Goal: Task Accomplishment & Management: Manage account settings

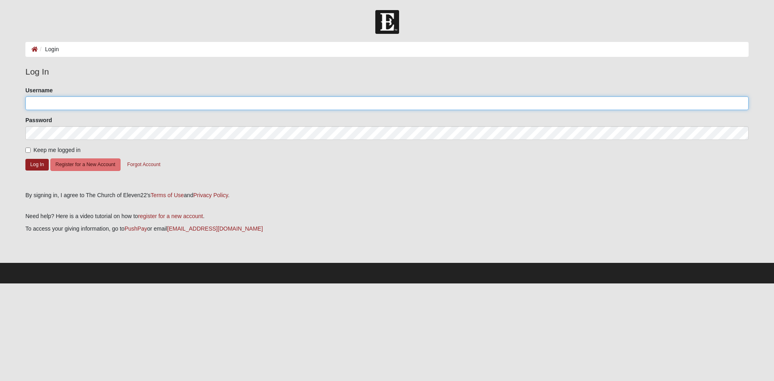
click at [65, 106] on input "Username" at bounding box center [386, 103] width 723 height 14
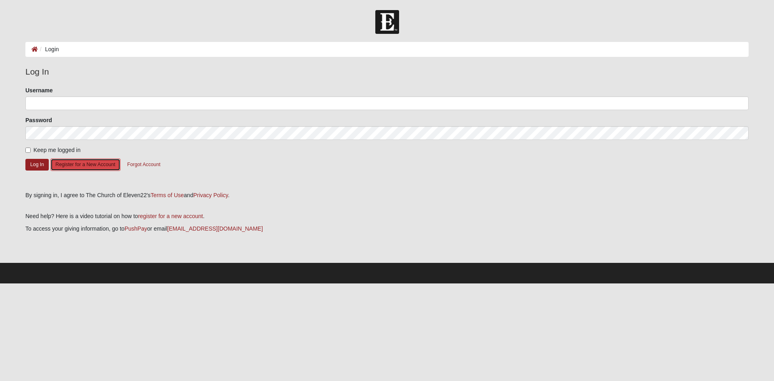
click at [96, 168] on button "Register for a New Account" at bounding box center [85, 164] width 70 height 12
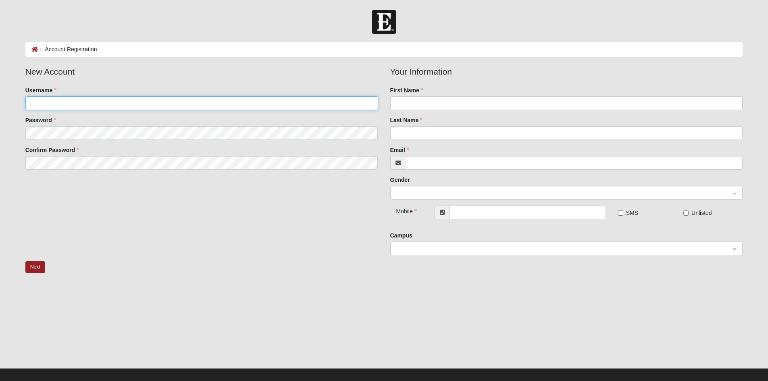
click at [70, 107] on input "Username" at bounding box center [201, 103] width 353 height 14
type input "cloftin04"
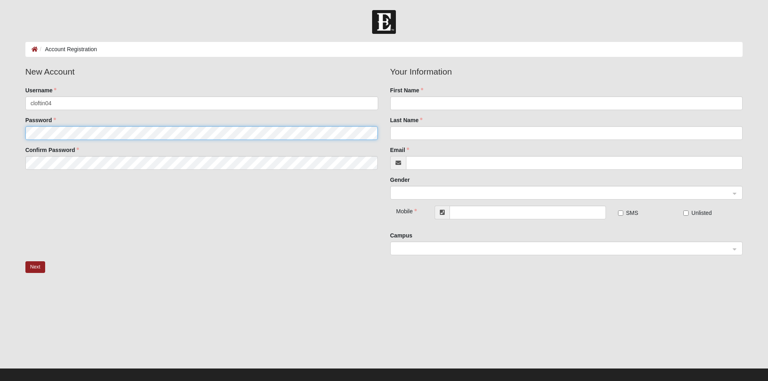
click at [52, 137] on fieldset "New Account Username cloftin04 Password Confirm Password" at bounding box center [201, 120] width 365 height 110
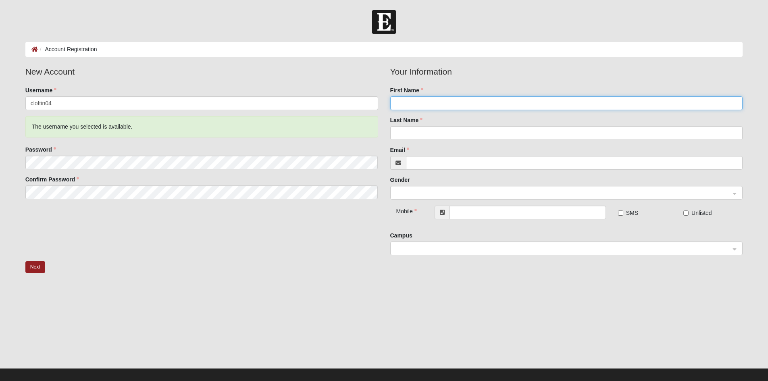
click at [404, 106] on input "First Name" at bounding box center [566, 103] width 353 height 14
type input "[PERSON_NAME]"
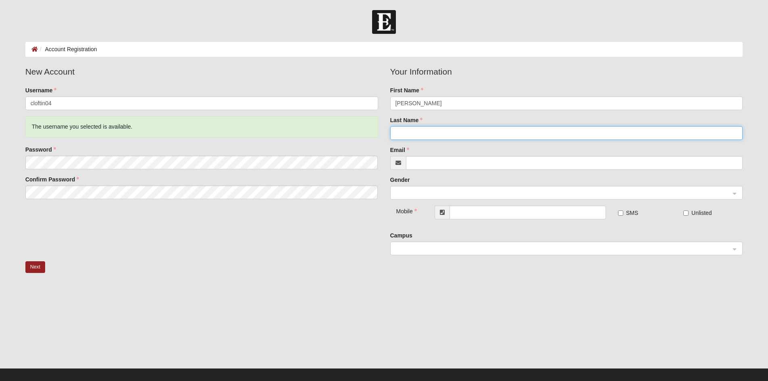
click at [407, 135] on input "Last Name" at bounding box center [566, 133] width 353 height 14
type input "[PERSON_NAME]"
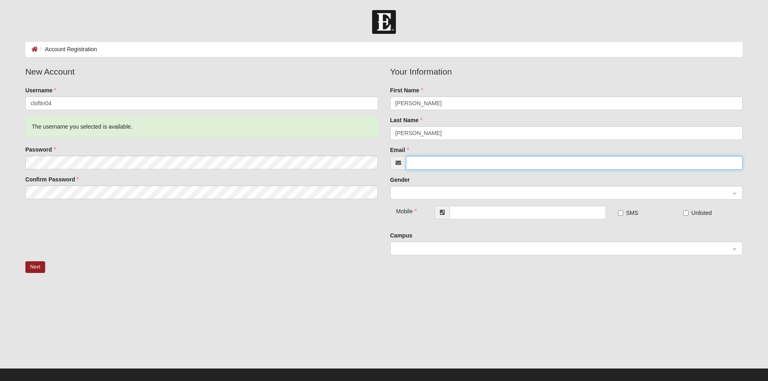
type input "[EMAIL_ADDRESS][DOMAIN_NAME]"
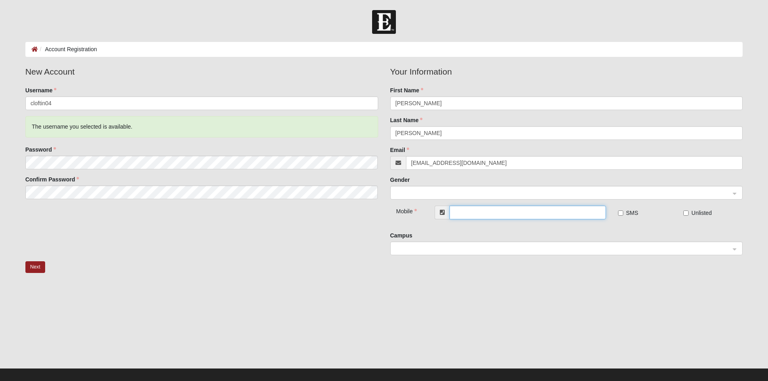
type input "[PHONE_NUMBER]"
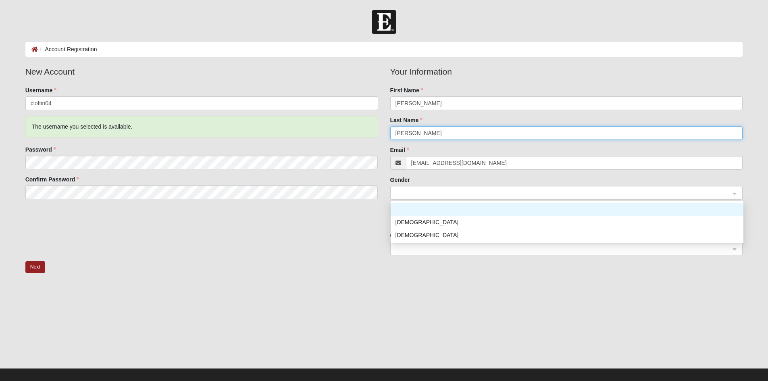
click at [424, 196] on span at bounding box center [563, 193] width 335 height 9
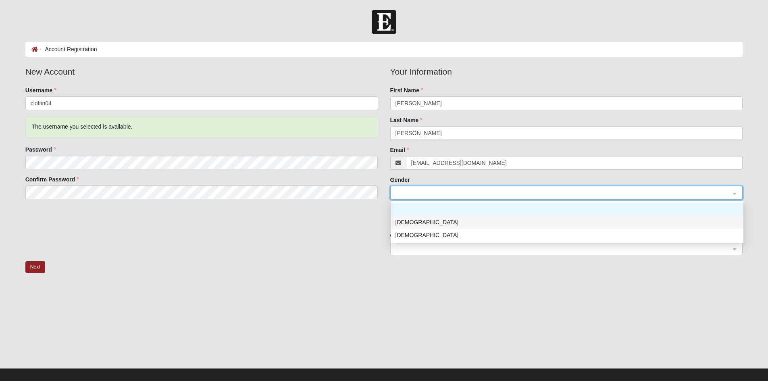
click at [404, 222] on div "[DEMOGRAPHIC_DATA]" at bounding box center [567, 222] width 343 height 9
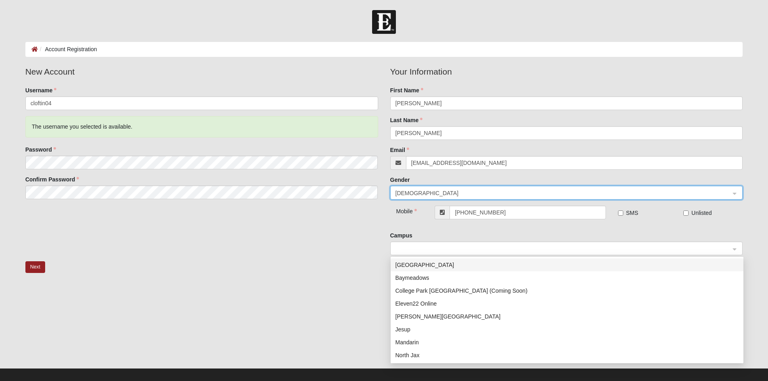
click at [420, 247] on span at bounding box center [563, 248] width 335 height 9
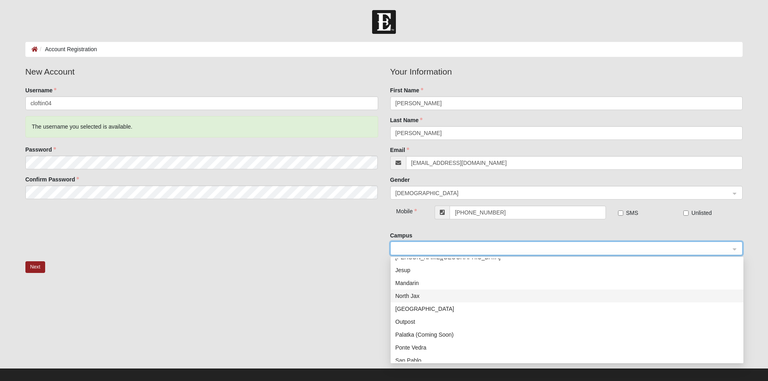
scroll to position [81, 0]
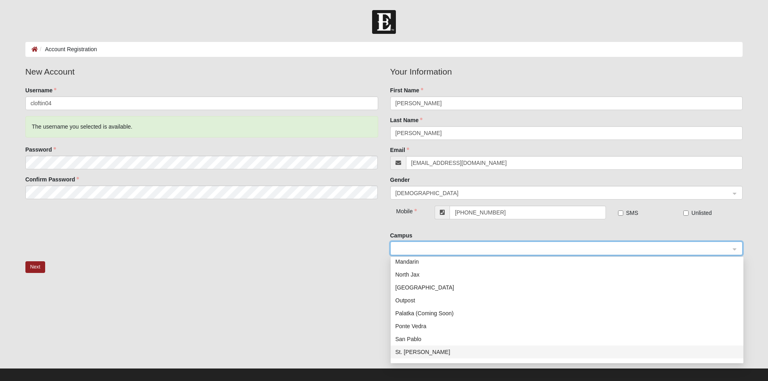
click at [427, 355] on div "St. [PERSON_NAME]" at bounding box center [567, 352] width 343 height 9
click at [736, 251] on div "St. [PERSON_NAME]" at bounding box center [567, 249] width 352 height 14
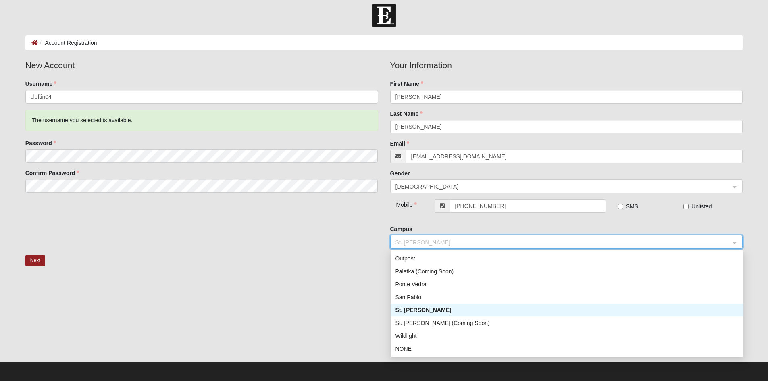
scroll to position [8, 0]
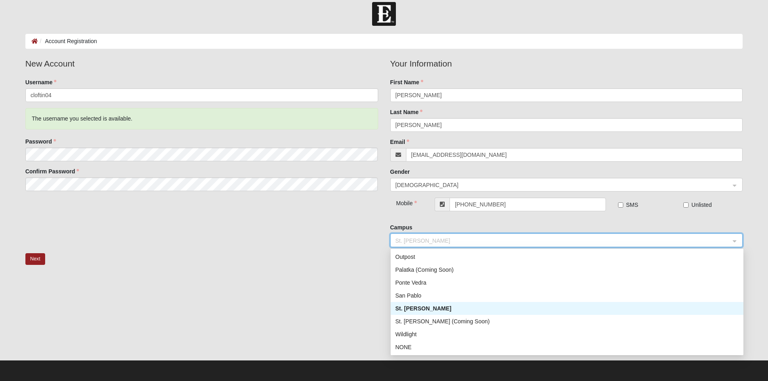
click at [418, 310] on div "St. [PERSON_NAME]" at bounding box center [567, 308] width 343 height 9
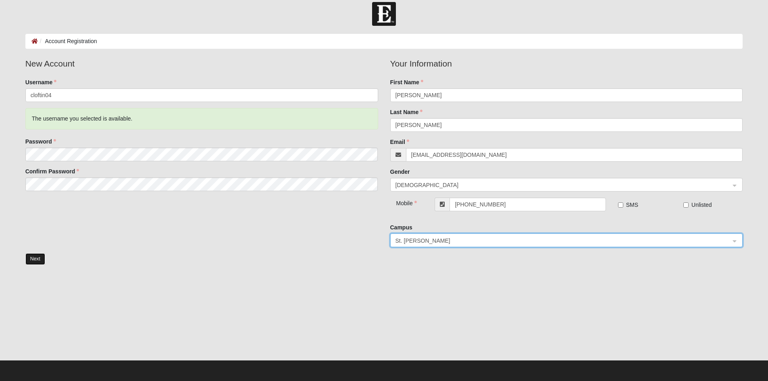
click at [33, 258] on button "Next" at bounding box center [35, 259] width 20 height 12
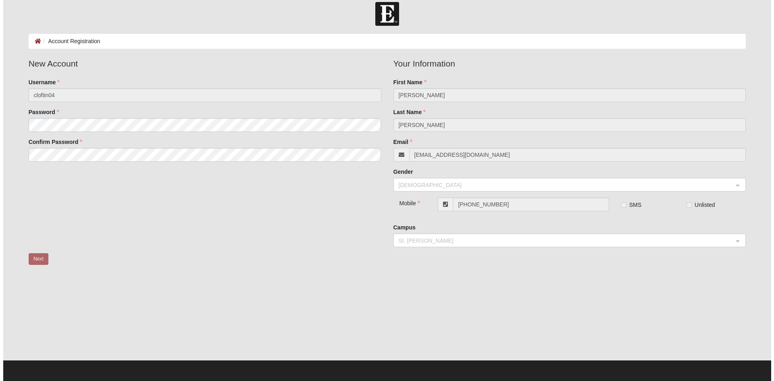
scroll to position [0, 0]
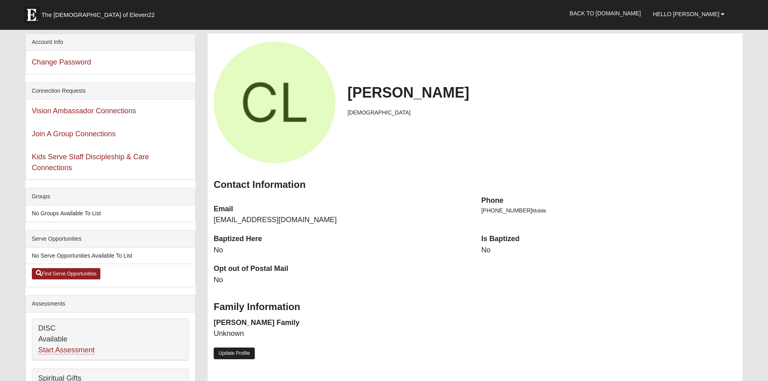
click at [232, 352] on link "Update Profile" at bounding box center [234, 354] width 41 height 12
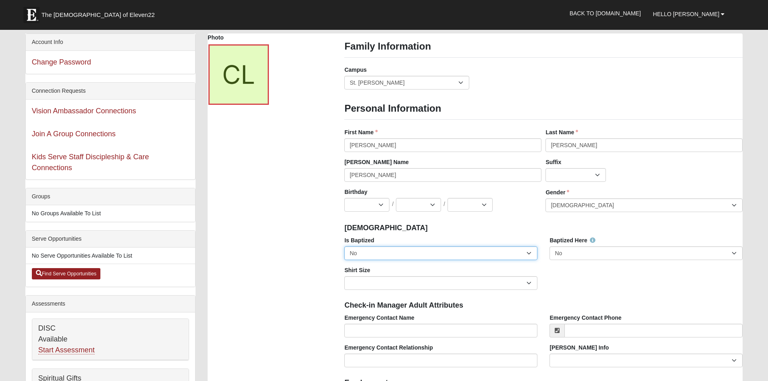
click at [530, 252] on select "No Yes" at bounding box center [440, 253] width 193 height 14
select select "True"
click at [344, 246] on select "No Yes" at bounding box center [440, 253] width 193 height 14
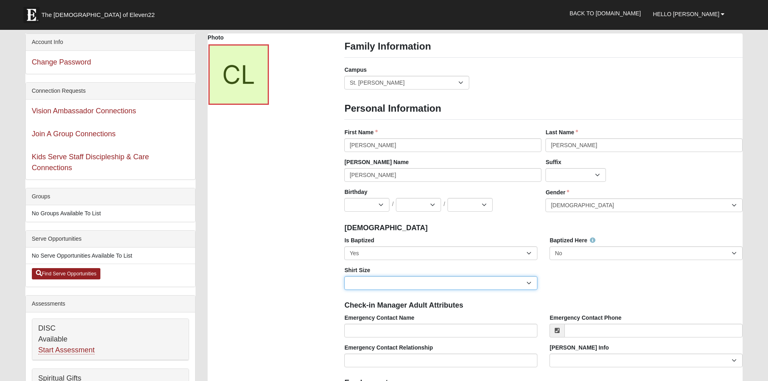
click at [531, 284] on select "Adult Small Adult Medium Adult Large Adult XL Adult XXL Adult 3XL Adult 4XL You…" at bounding box center [440, 283] width 193 height 14
select select "Adult XL"
click at [344, 276] on select "Adult Small Adult Medium Adult Large Adult XL Adult XXL Adult 3XL Adult 4XL You…" at bounding box center [440, 283] width 193 height 14
click at [381, 204] on select "Jan Feb Mar Apr May Jun Jul Aug Sep Oct Nov Dec" at bounding box center [366, 205] width 45 height 14
select select "5"
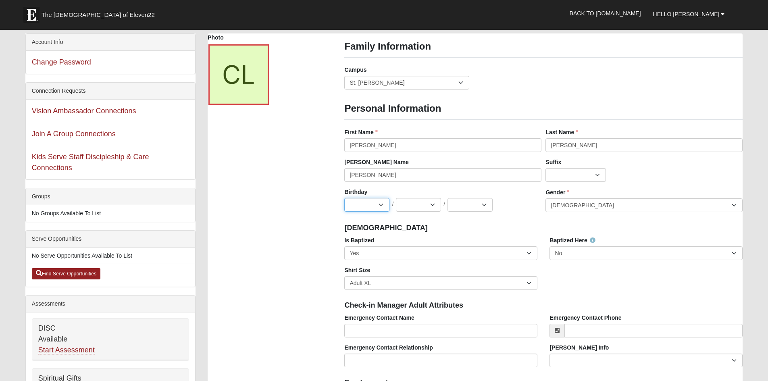
click at [344, 198] on select "Jan Feb Mar Apr May Jun Jul Aug Sep Oct Nov Dec" at bounding box center [366, 205] width 45 height 14
click at [425, 208] on select "1 2 3 4 5 6 7 8 9 10 11 12 13 14 15 16 17 18 19 20 21 22 23 24 25 26 27 28 29 3…" at bounding box center [418, 205] width 45 height 14
select select "18"
click at [396, 198] on select "1 2 3 4 5 6 7 8 9 10 11 12 13 14 15 16 17 18 19 20 21 22 23 24 25 26 27 28 29 3…" at bounding box center [418, 205] width 45 height 14
click at [460, 205] on select "2025 2024 2023 2022 2021 2020 2019 2018 2017 2016 2015 2014 2013 2012 2011 2010…" at bounding box center [470, 205] width 45 height 14
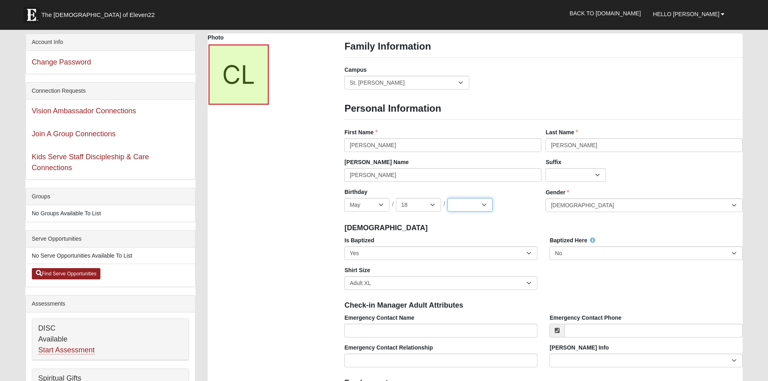
select select "1970"
click at [448, 198] on select "2025 2024 2023 2022 2021 2020 2019 2018 2017 2016 2015 2014 2013 2012 2011 2010…" at bounding box center [470, 205] width 45 height 14
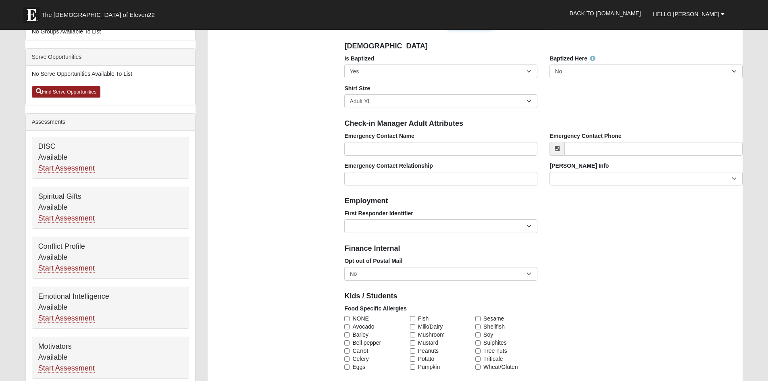
scroll to position [202, 0]
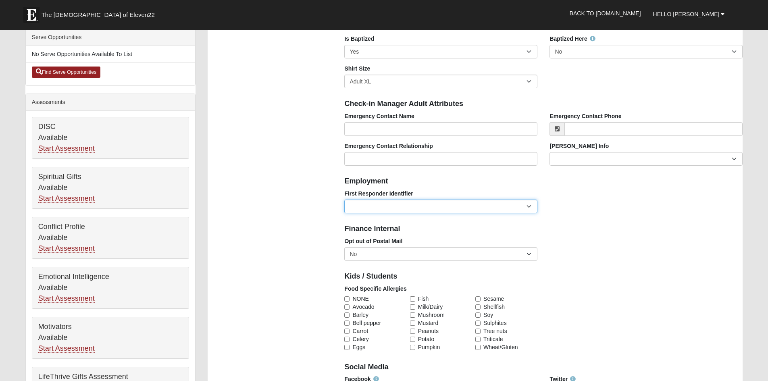
click at [532, 207] on select "EMT | Paramedic | Medical Firefighter | Fire Department Police Officer | Sherif…" at bounding box center [440, 207] width 193 height 14
click at [594, 204] on div "First Responder Identifier EMT | Paramedic | Medical Firefighter | Fire Departm…" at bounding box center [543, 205] width 410 height 30
click at [530, 253] on select "No Yes" at bounding box center [440, 254] width 193 height 14
click at [594, 247] on div "Opt out of Postal Mail No Yes" at bounding box center [543, 252] width 410 height 30
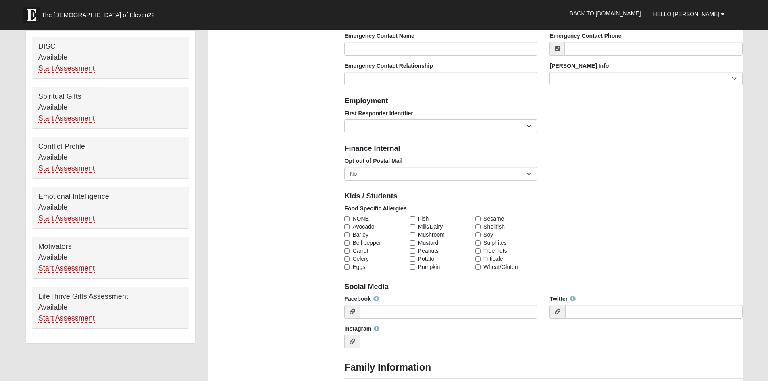
scroll to position [282, 0]
click at [346, 217] on input "NONE" at bounding box center [346, 218] width 5 height 5
checkbox input "true"
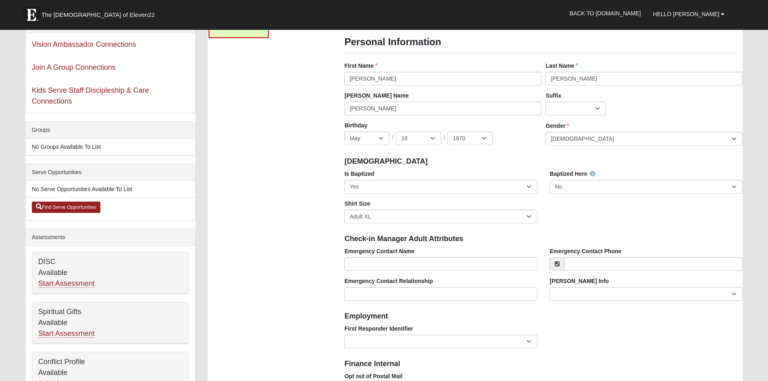
scroll to position [81, 0]
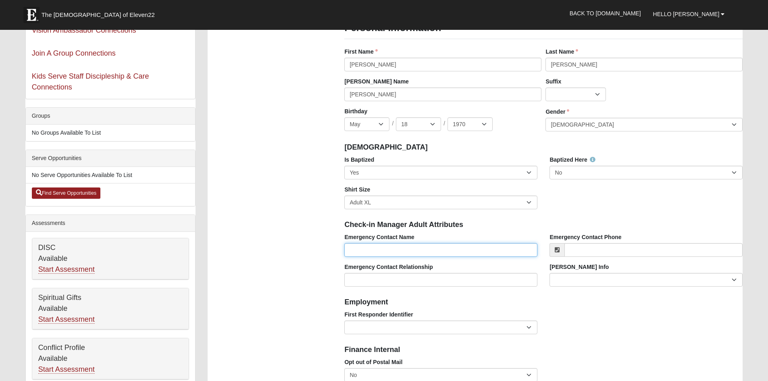
click at [503, 249] on input "Emergency Contact Name" at bounding box center [440, 250] width 193 height 14
click at [588, 357] on div "Finance Internal" at bounding box center [543, 349] width 410 height 18
click at [367, 247] on input "Emergency Contact Name" at bounding box center [440, 250] width 193 height 14
type input "Lidia Loftin"
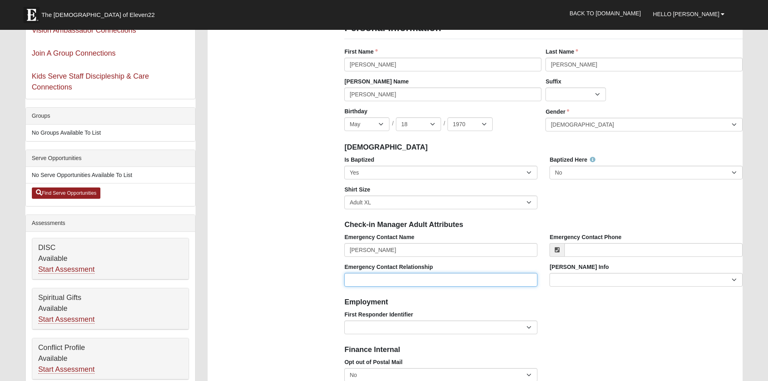
click at [369, 284] on input "Emergency Contact Relationship" at bounding box center [440, 280] width 193 height 14
type input "Wife"
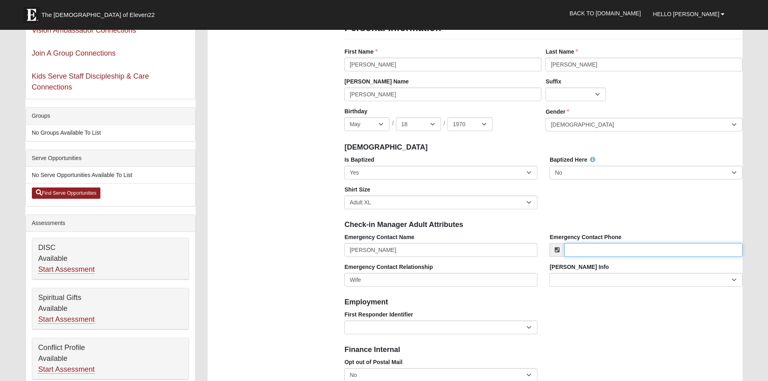
click at [591, 249] on input "Emergency Contact Phone" at bounding box center [653, 250] width 178 height 14
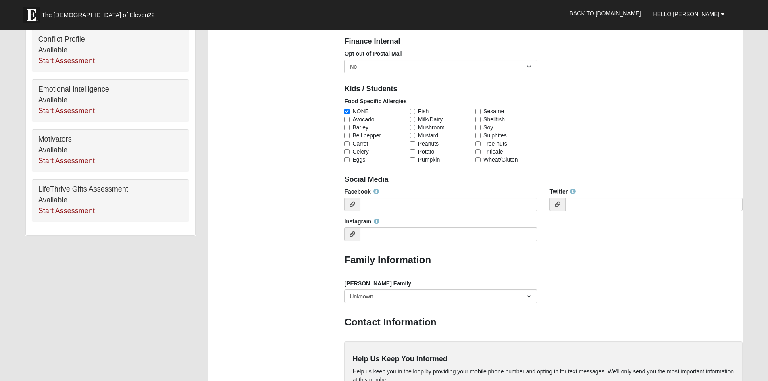
scroll to position [403, 0]
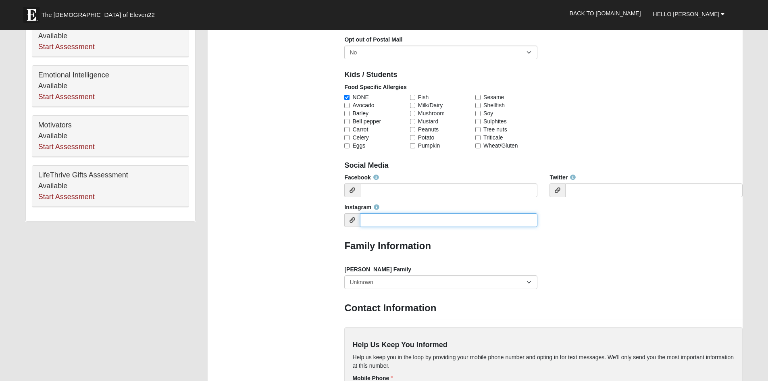
type input "(904) 502-5034"
click at [380, 223] on input "Instagram" at bounding box center [448, 220] width 177 height 14
click at [374, 194] on input "Facebook" at bounding box center [448, 190] width 177 height 14
click at [351, 189] on icon at bounding box center [353, 190] width 6 height 6
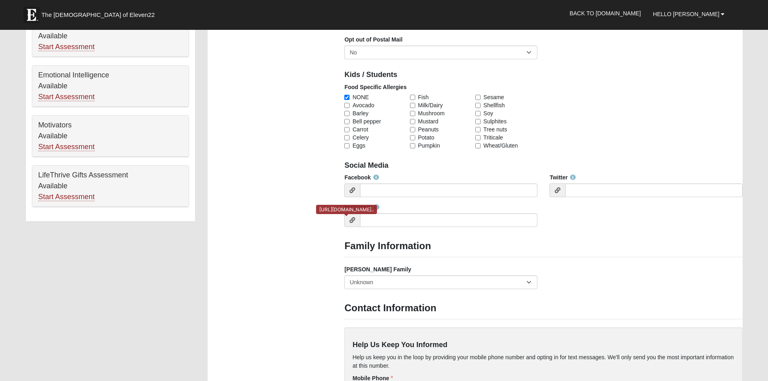
click at [355, 220] on icon at bounding box center [353, 220] width 6 height 6
click at [374, 219] on input "Instagram" at bounding box center [448, 220] width 177 height 14
paste input "https://www.threads.com/@charlie_loftin?xmt=AQF0KnsxRa4nr4caGGX70QYWdalpRLZUsVt…"
click at [565, 231] on div "Facebook Twitter Instagram https://www.threads.com/@charlie_loftin?xmt=AQF0Knsx…" at bounding box center [543, 203] width 410 height 60
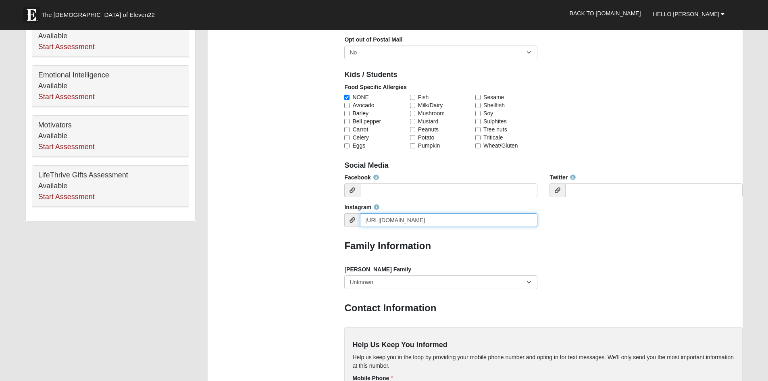
click at [529, 220] on input "https://www.threads.com/@charlie_loftin?xmt=AQF0KnsxRa4nr4caGGX70QYWdalpRLZUsVt…" at bounding box center [448, 220] width 177 height 14
click at [529, 220] on input "https://www.threads.com/@charlie_loftin?xmt=AQF0KnsxRa4nr4aGGX70QYWdalpRLZUsVtA…" at bounding box center [448, 220] width 177 height 14
type input "h"
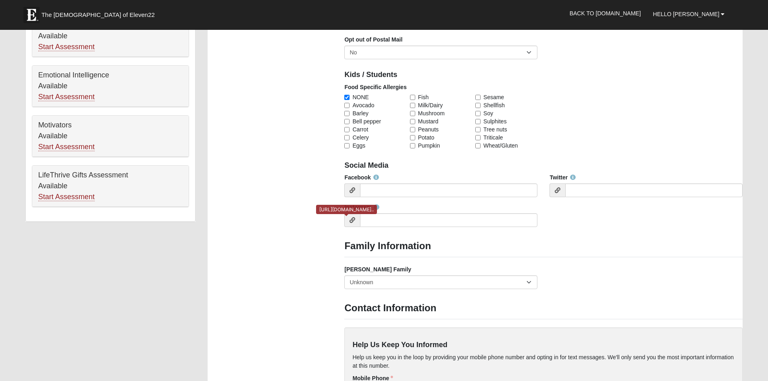
click at [351, 219] on icon at bounding box center [353, 220] width 6 height 6
click at [351, 216] on span at bounding box center [352, 220] width 16 height 14
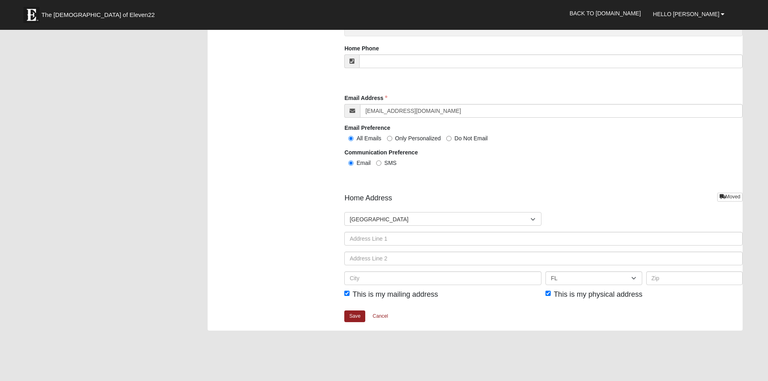
scroll to position [806, 0]
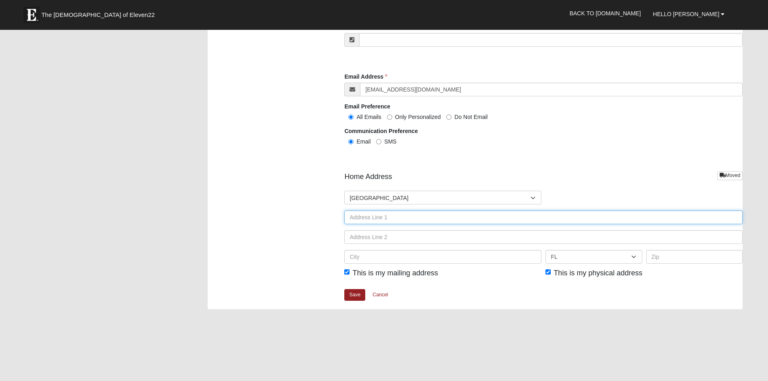
click at [373, 220] on input "text" at bounding box center [543, 217] width 398 height 14
type input "1777 Orange Picker RD"
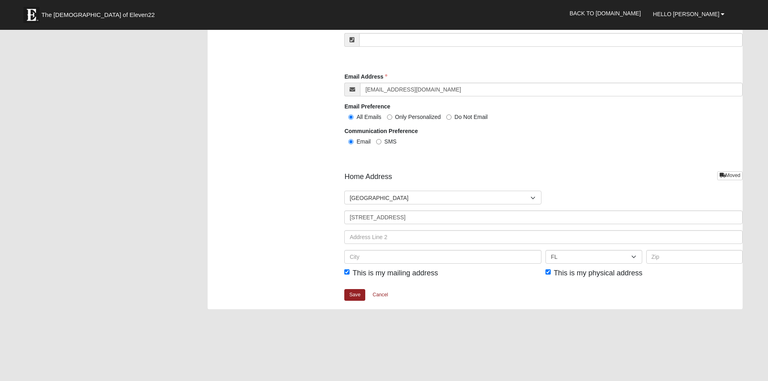
type input "Jacksonville"
type input "32223"
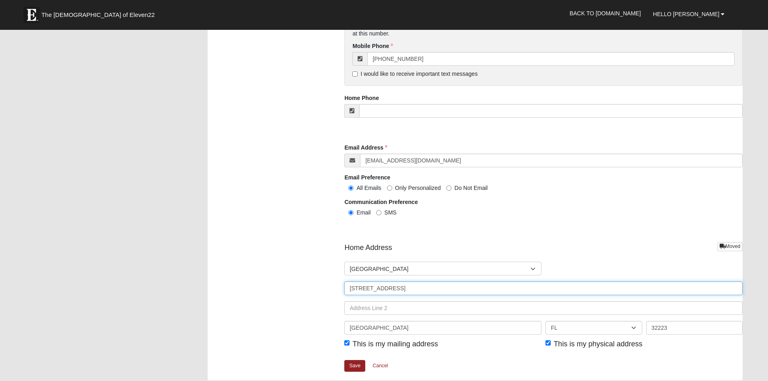
scroll to position [766, 0]
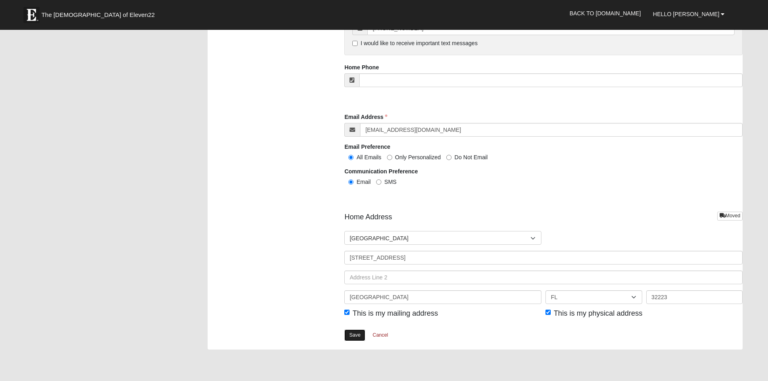
click at [352, 335] on link "Save" at bounding box center [354, 335] width 21 height 12
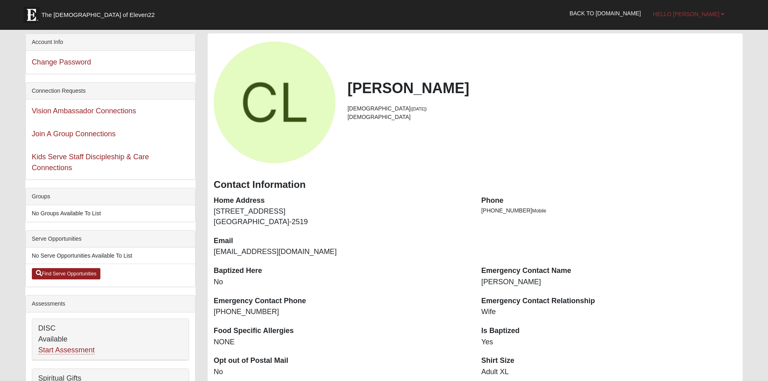
click at [722, 13] on b at bounding box center [723, 14] width 4 height 6
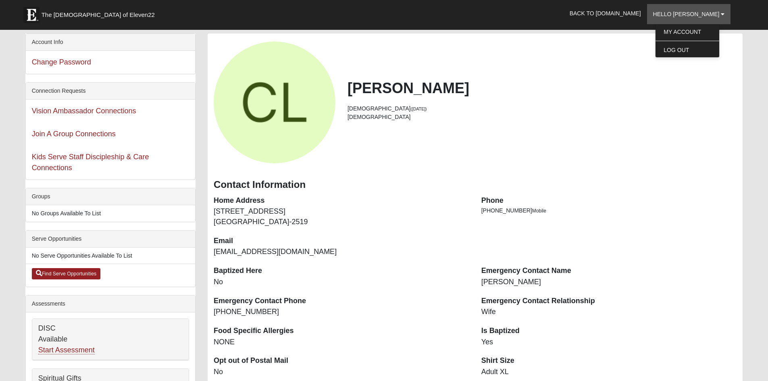
click at [674, 108] on li "55 years old (5/18/1970)" at bounding box center [542, 108] width 389 height 8
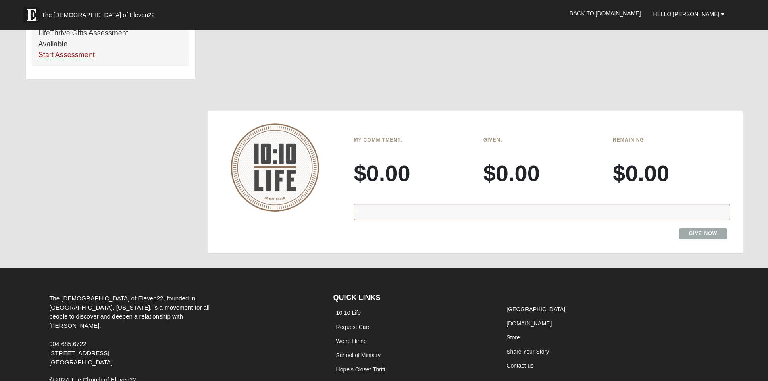
scroll to position [564, 0]
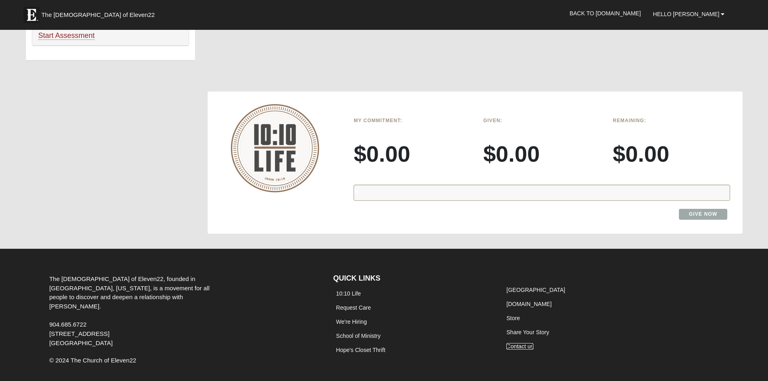
click at [532, 348] on link "Contact us" at bounding box center [519, 346] width 27 height 6
